Goal: Navigation & Orientation: Find specific page/section

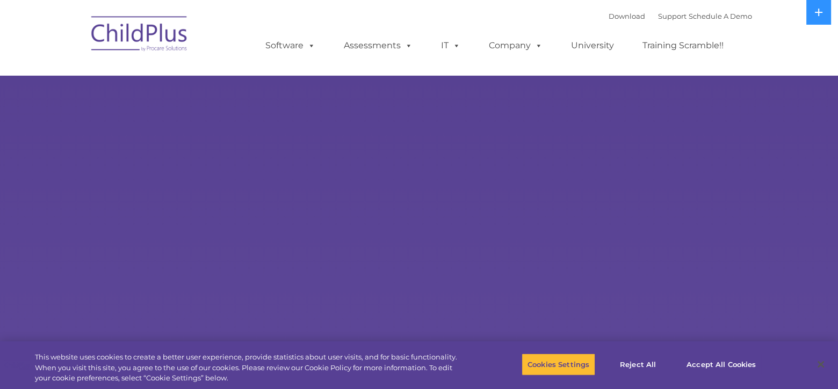
select select "MEDIUM"
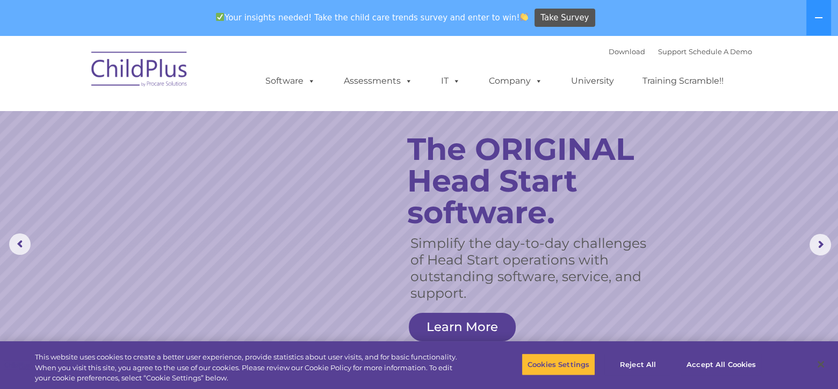
click at [162, 72] on img at bounding box center [139, 71] width 107 height 54
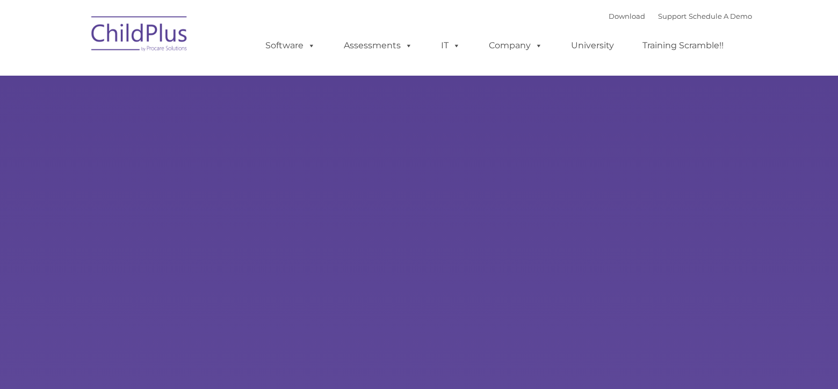
type input ""
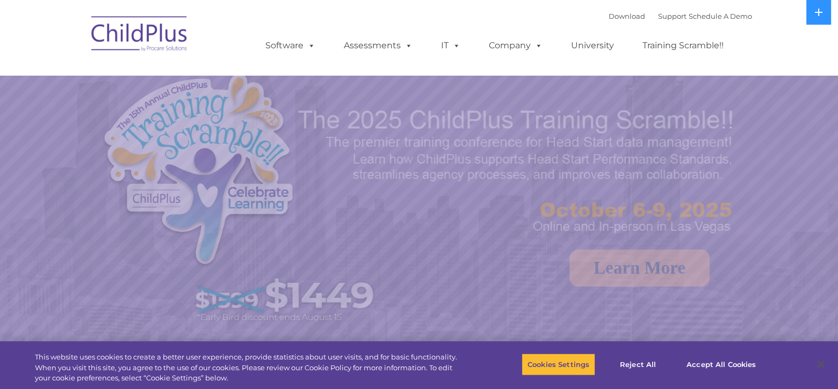
select select "MEDIUM"
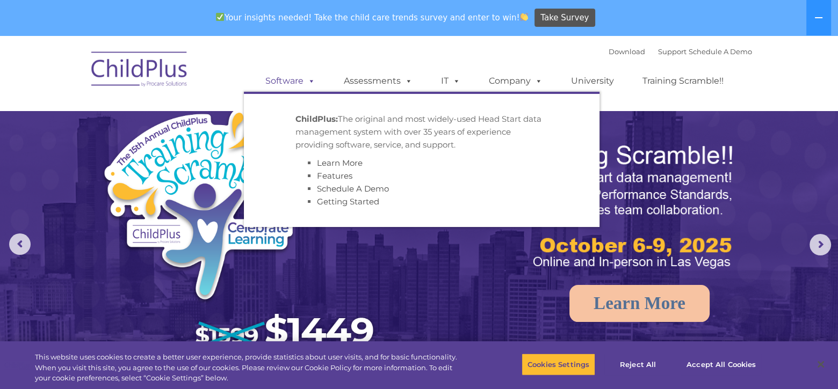
click at [289, 82] on link "Software" at bounding box center [290, 80] width 71 height 21
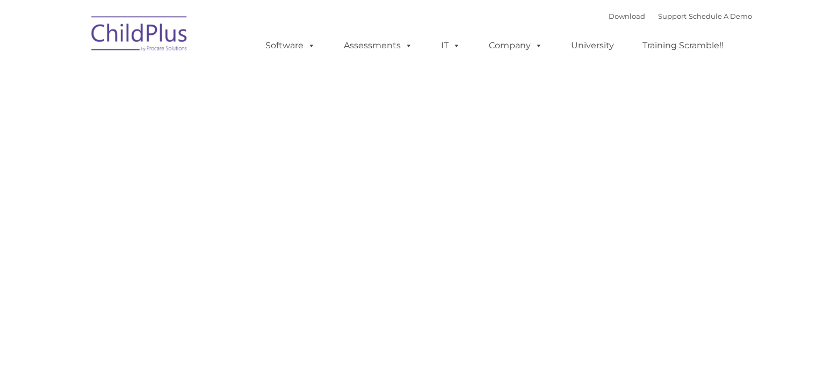
type input ""
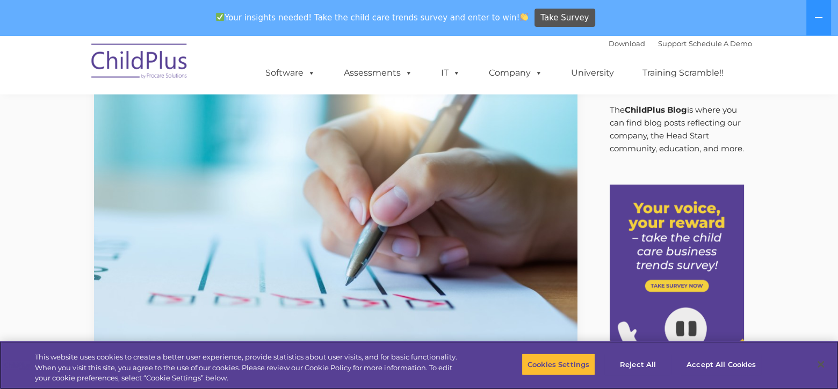
scroll to position [37, 0]
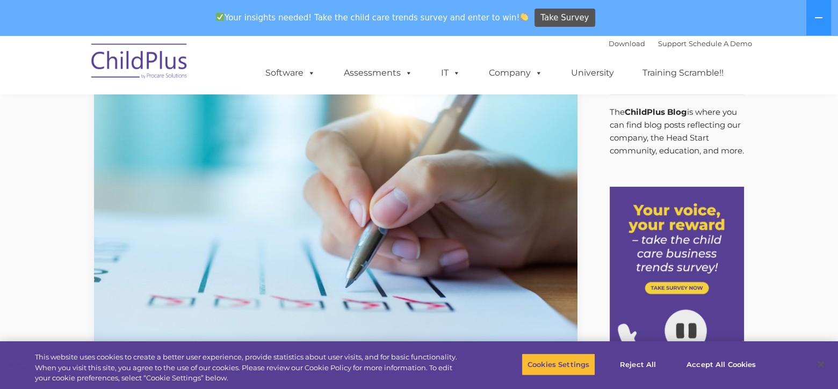
click at [172, 59] on img at bounding box center [139, 63] width 107 height 54
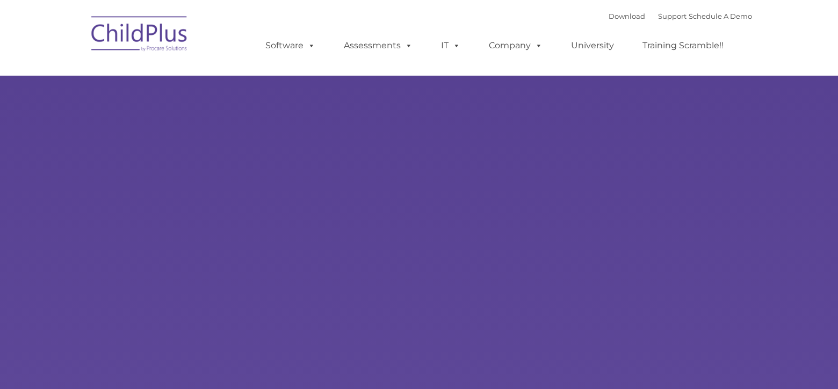
type input ""
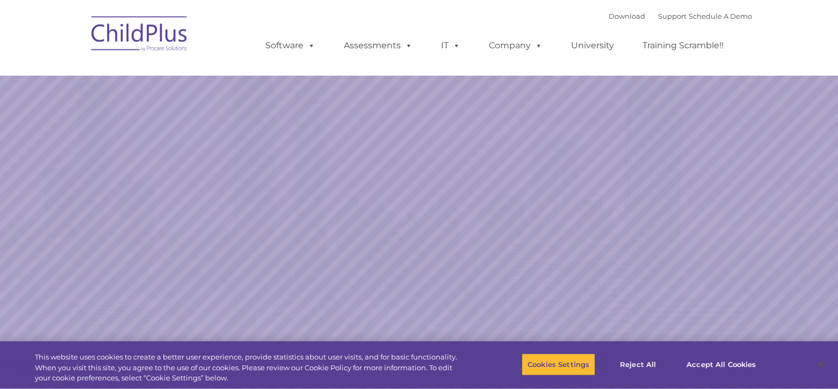
select select "MEDIUM"
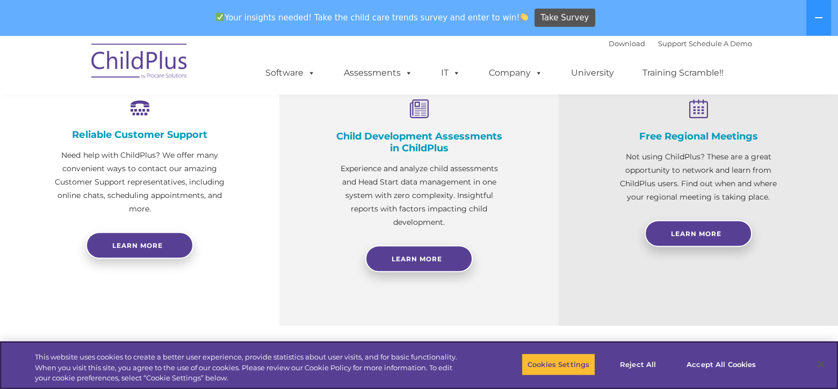
scroll to position [415, 0]
